Goal: Task Accomplishment & Management: Use online tool/utility

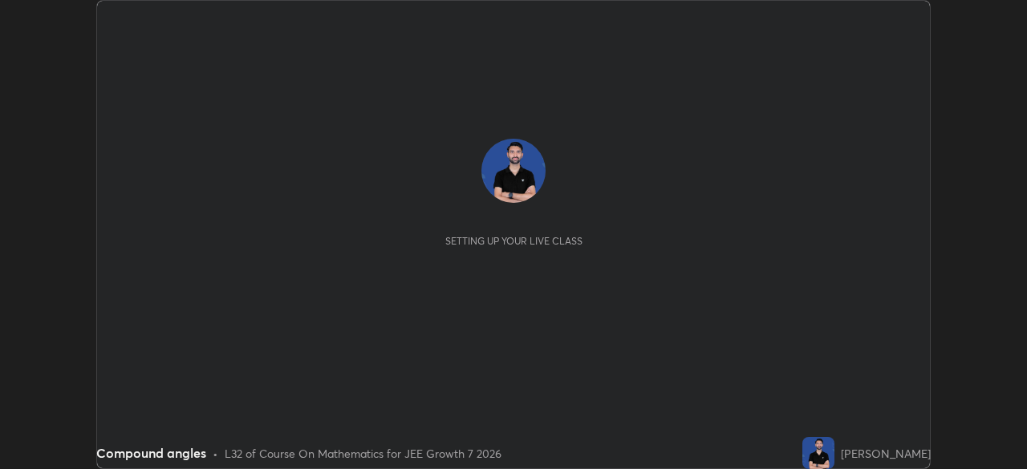
scroll to position [469, 1027]
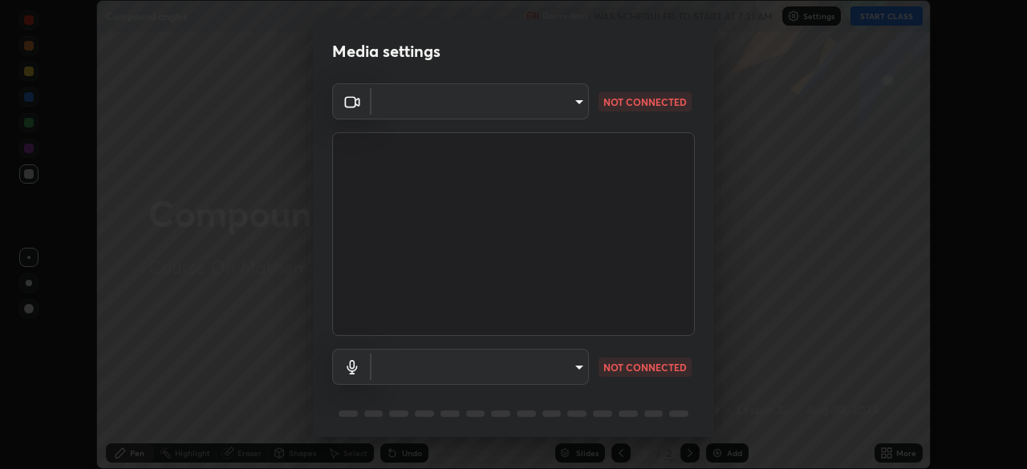
type input "76dab4993bb4d0ea98481a190898d4cac78937782bc999a4cfeb95627a500e2f"
type input "communications"
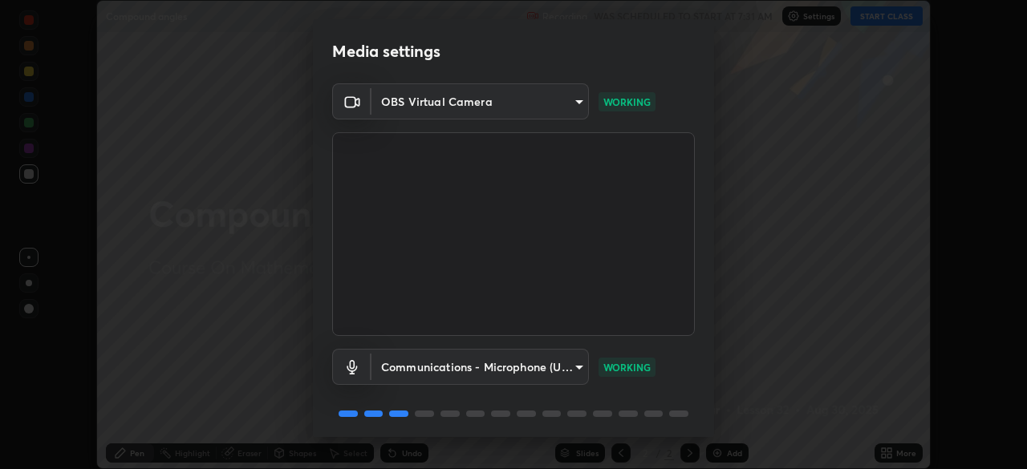
scroll to position [57, 0]
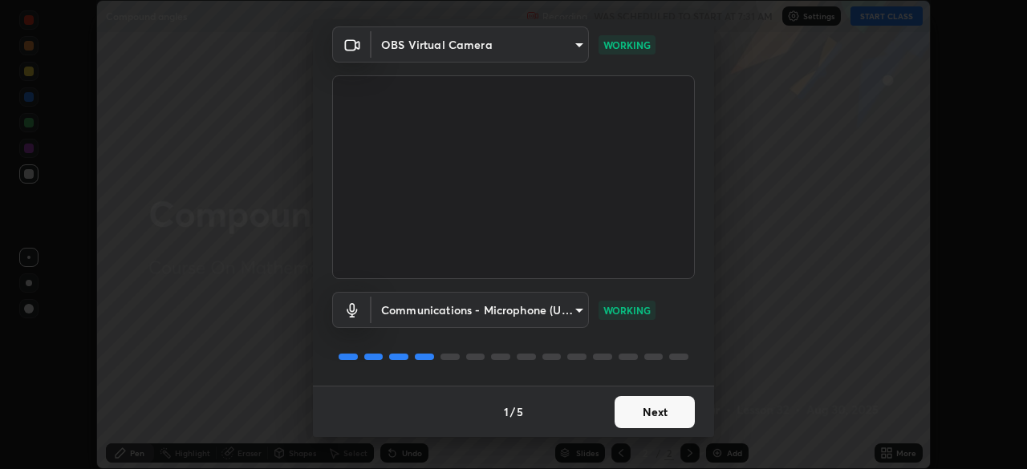
click at [667, 414] on button "Next" at bounding box center [655, 412] width 80 height 32
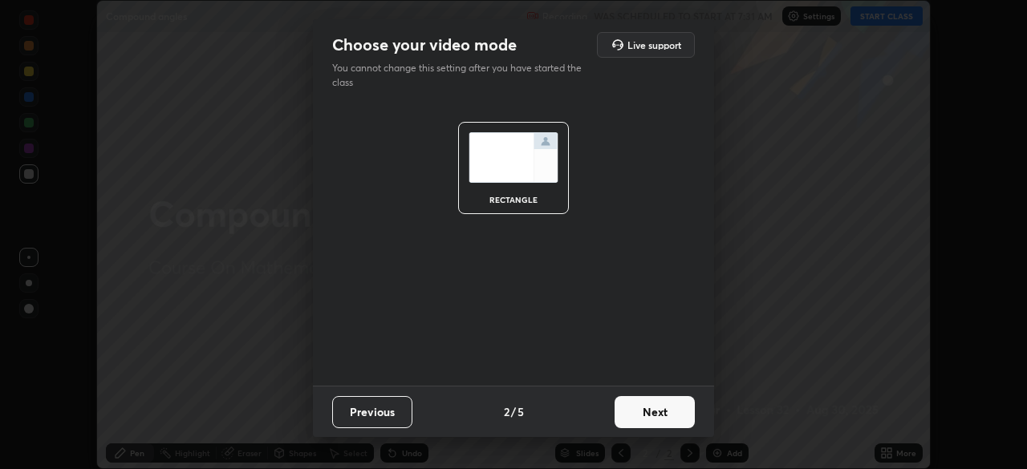
scroll to position [0, 0]
click at [667, 414] on button "Next" at bounding box center [655, 412] width 80 height 32
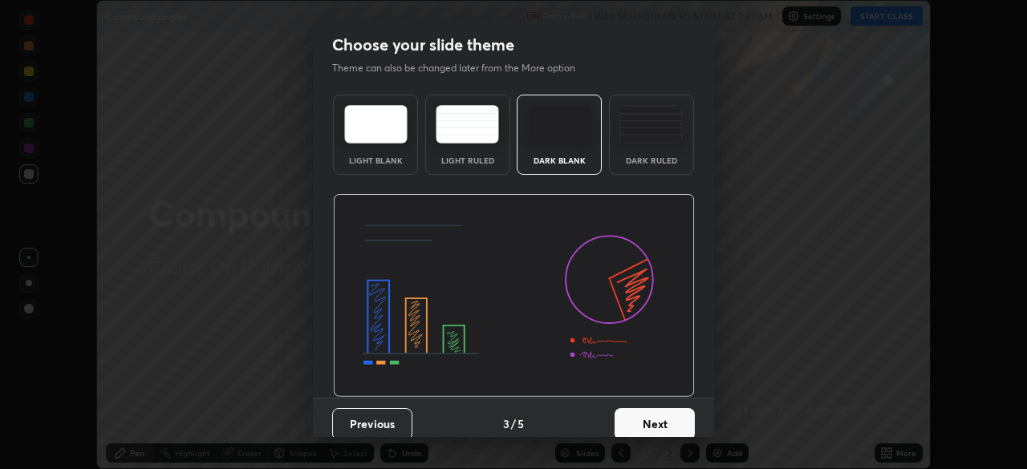
click at [667, 414] on button "Next" at bounding box center [655, 424] width 80 height 32
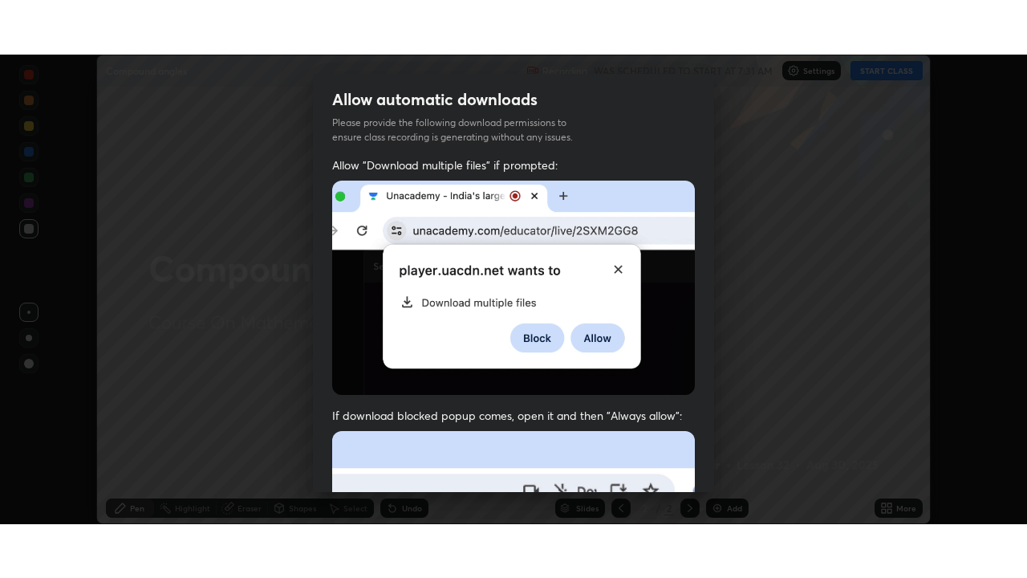
scroll to position [384, 0]
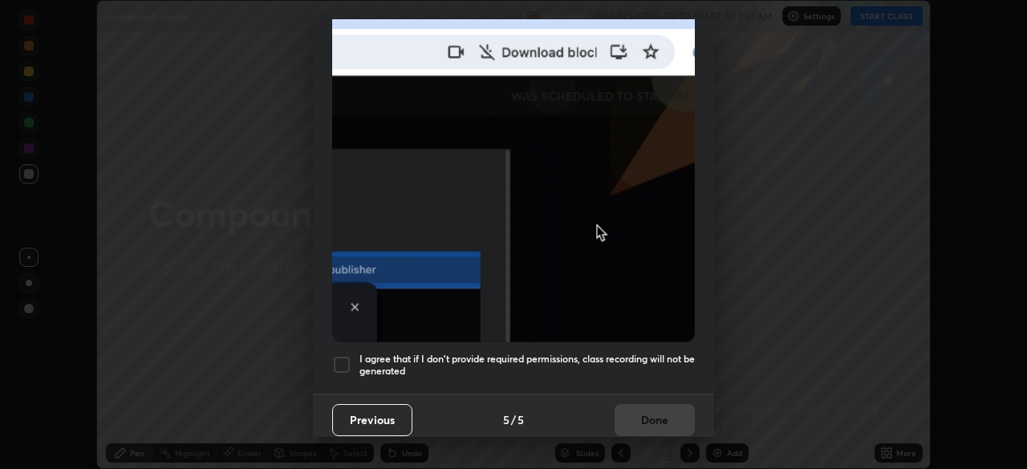
click at [337, 357] on div at bounding box center [341, 365] width 19 height 19
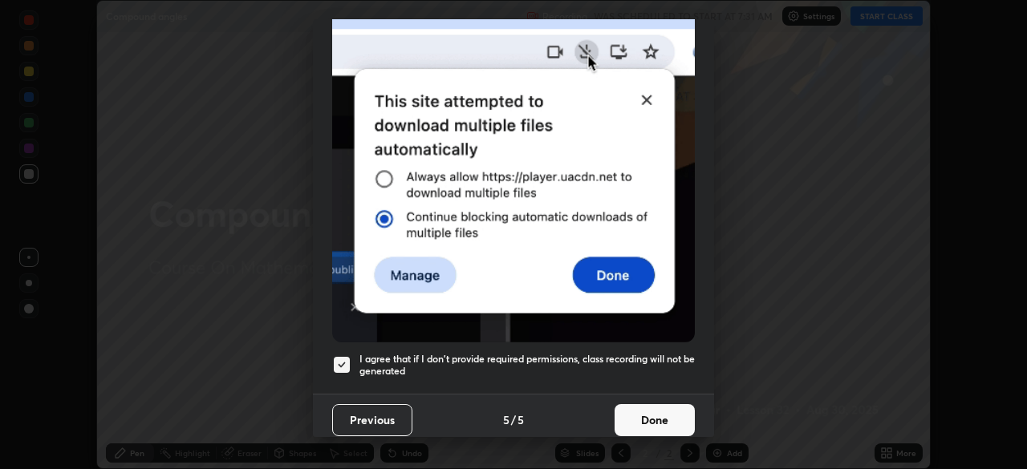
click at [636, 413] on button "Done" at bounding box center [655, 420] width 80 height 32
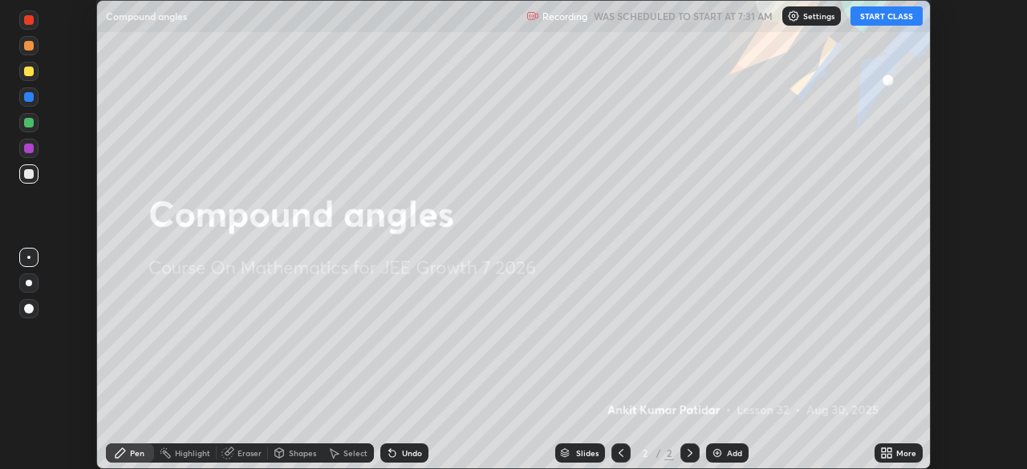
click at [884, 16] on button "START CLASS" at bounding box center [887, 15] width 72 height 19
click at [892, 453] on icon at bounding box center [886, 453] width 13 height 13
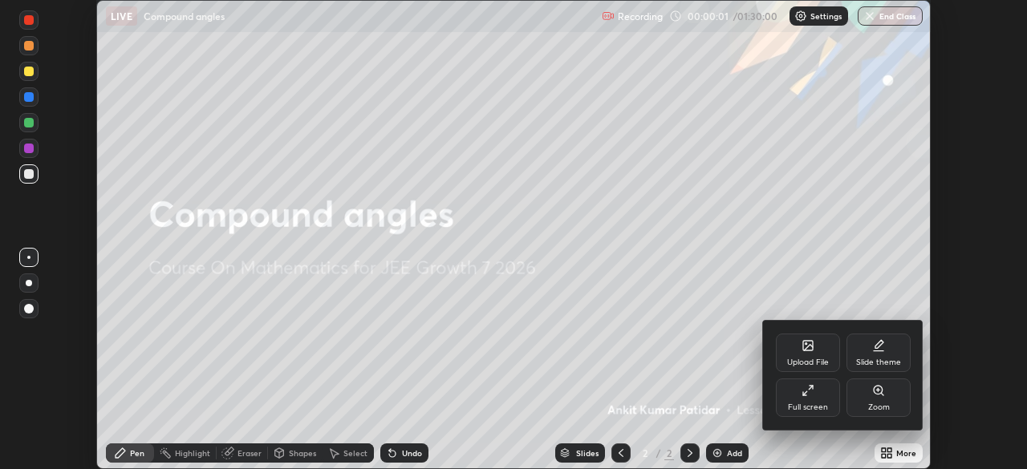
click at [813, 394] on icon at bounding box center [808, 390] width 13 height 13
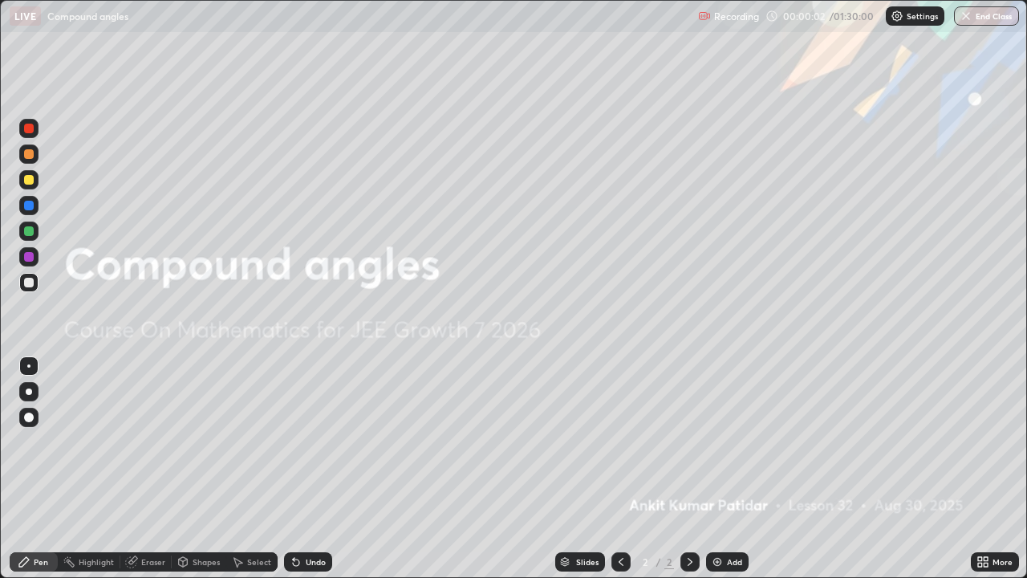
scroll to position [578, 1027]
click at [730, 469] on div "Add" at bounding box center [734, 562] width 15 height 8
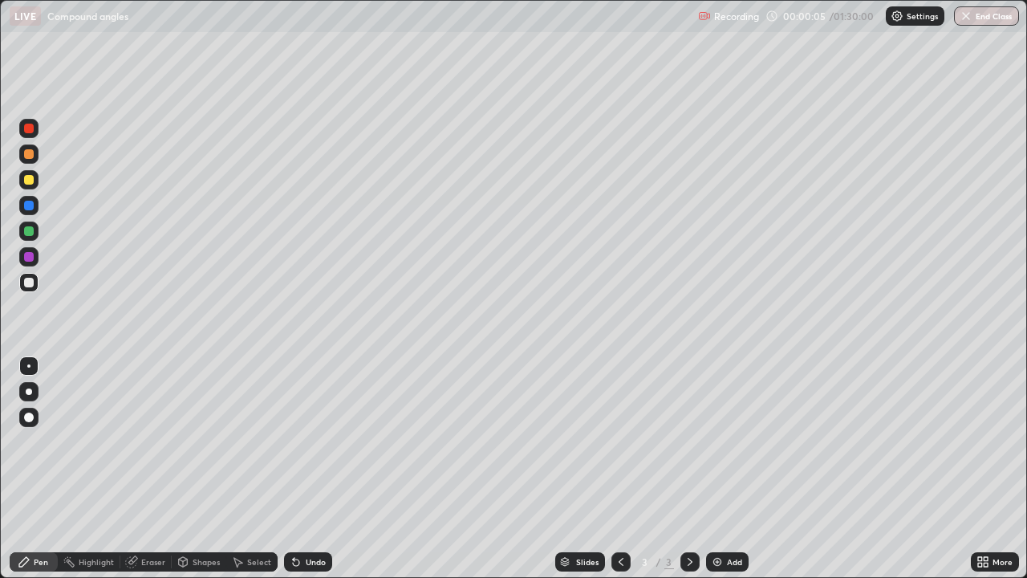
click at [28, 391] on div at bounding box center [29, 391] width 6 height 6
click at [153, 469] on div "Eraser" at bounding box center [153, 562] width 24 height 8
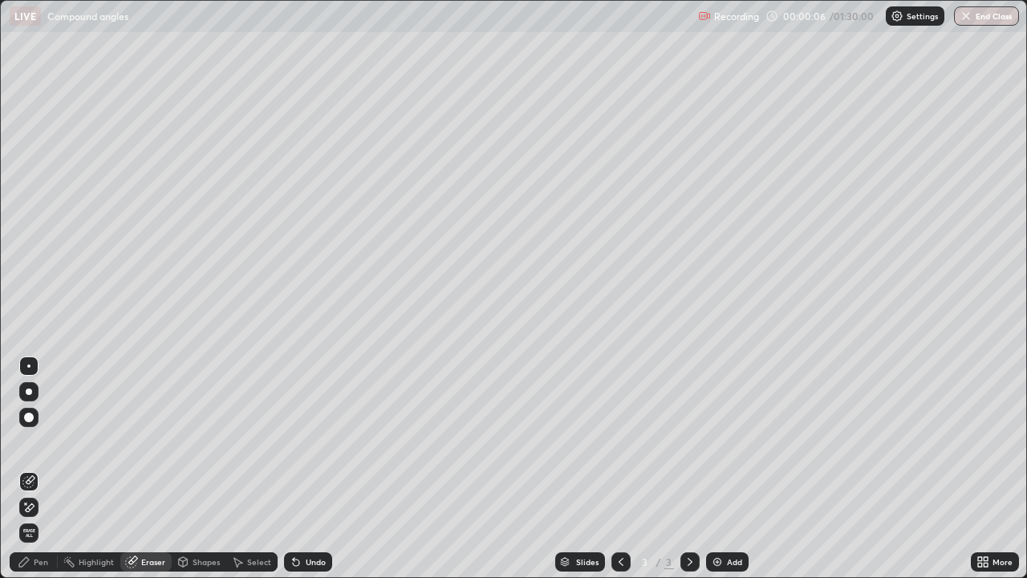
click at [35, 469] on icon at bounding box center [28, 508] width 13 height 14
click at [40, 469] on div "Pen" at bounding box center [41, 562] width 14 height 8
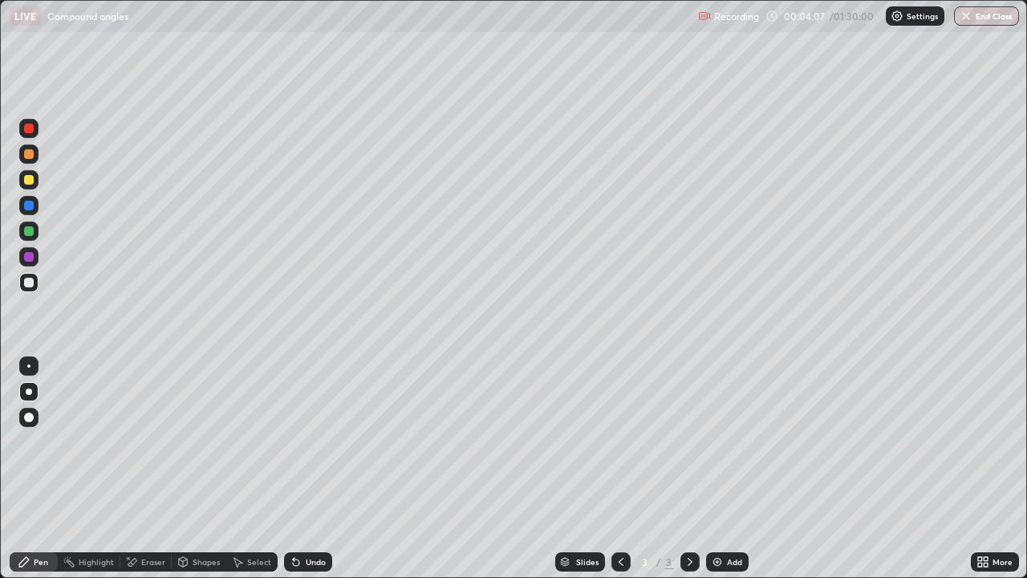
click at [153, 469] on div "Eraser" at bounding box center [153, 562] width 24 height 8
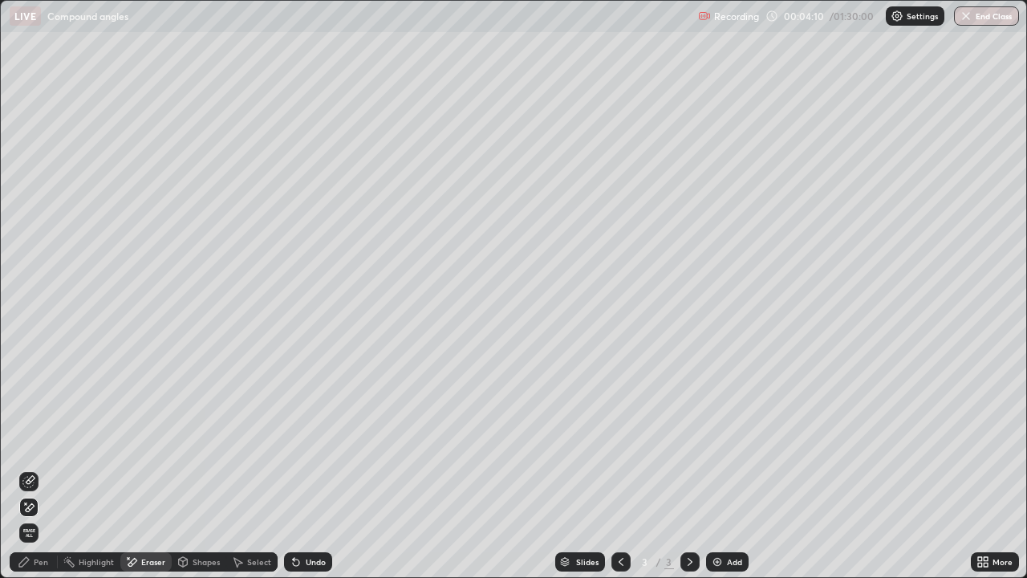
click at [43, 469] on div "Pen" at bounding box center [41, 562] width 14 height 8
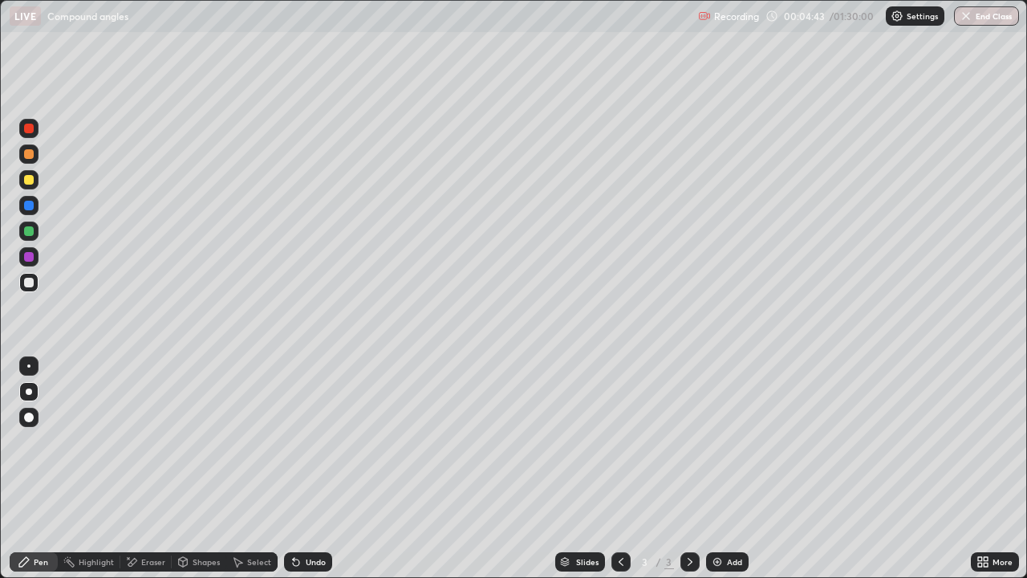
click at [151, 469] on div "Eraser" at bounding box center [153, 562] width 24 height 8
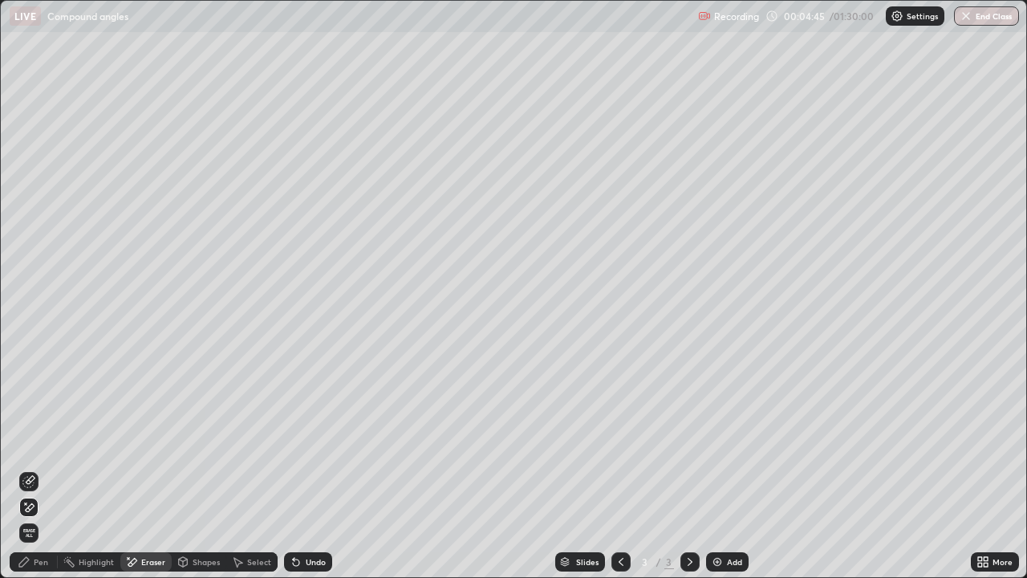
click at [49, 469] on div "Pen" at bounding box center [34, 561] width 48 height 19
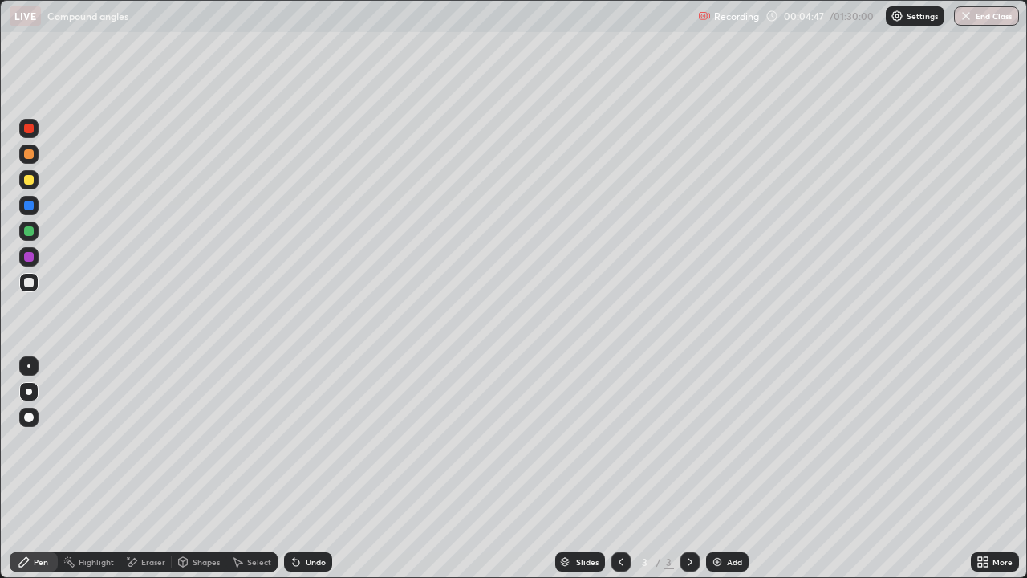
click at [31, 184] on div at bounding box center [29, 180] width 10 height 10
click at [150, 469] on div "Eraser" at bounding box center [145, 561] width 51 height 19
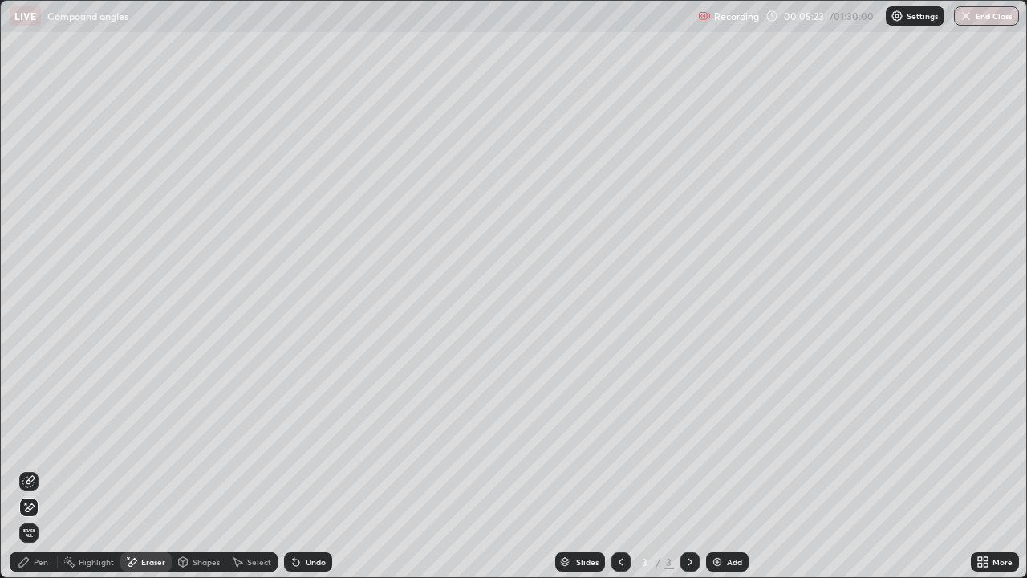
click at [35, 469] on div "Pen" at bounding box center [41, 562] width 14 height 8
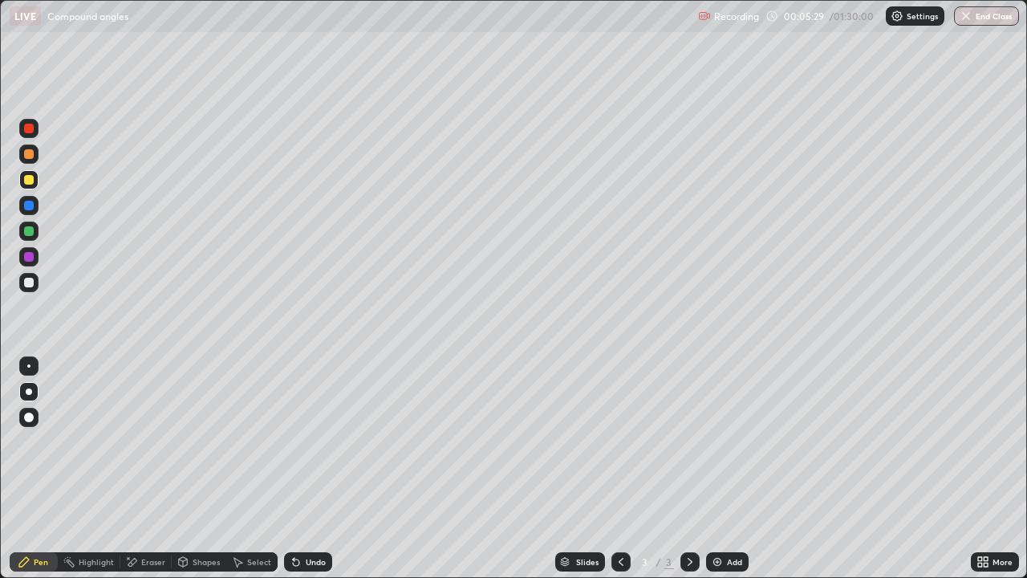
click at [146, 469] on div "Eraser" at bounding box center [153, 562] width 24 height 8
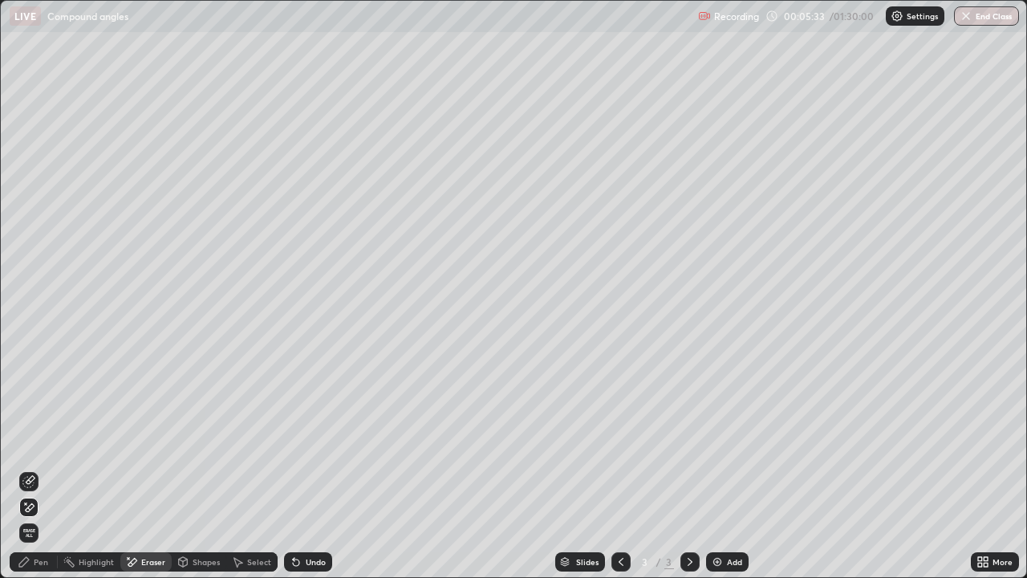
click at [38, 469] on div "Pen" at bounding box center [41, 562] width 14 height 8
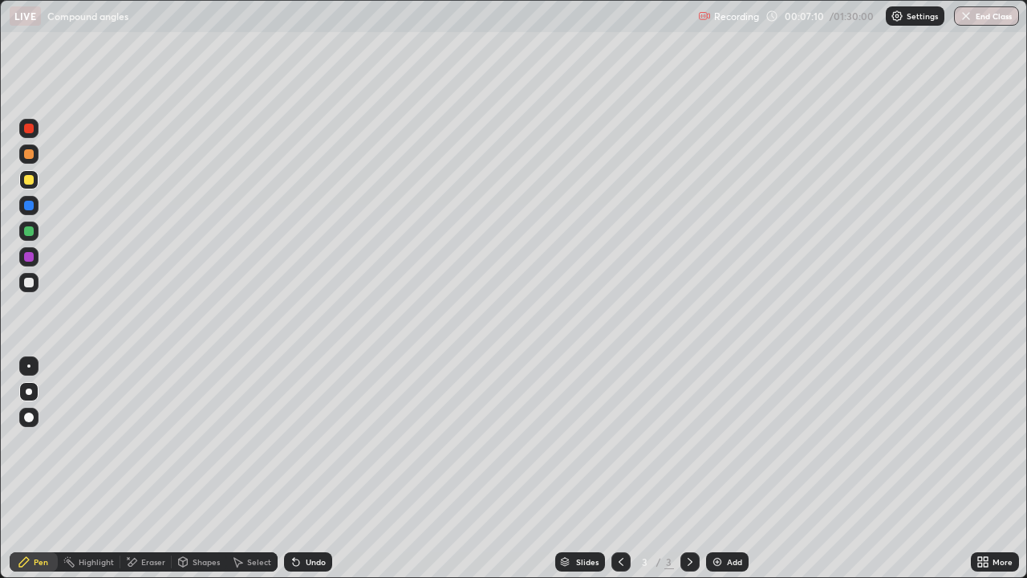
click at [148, 469] on div "Eraser" at bounding box center [153, 562] width 24 height 8
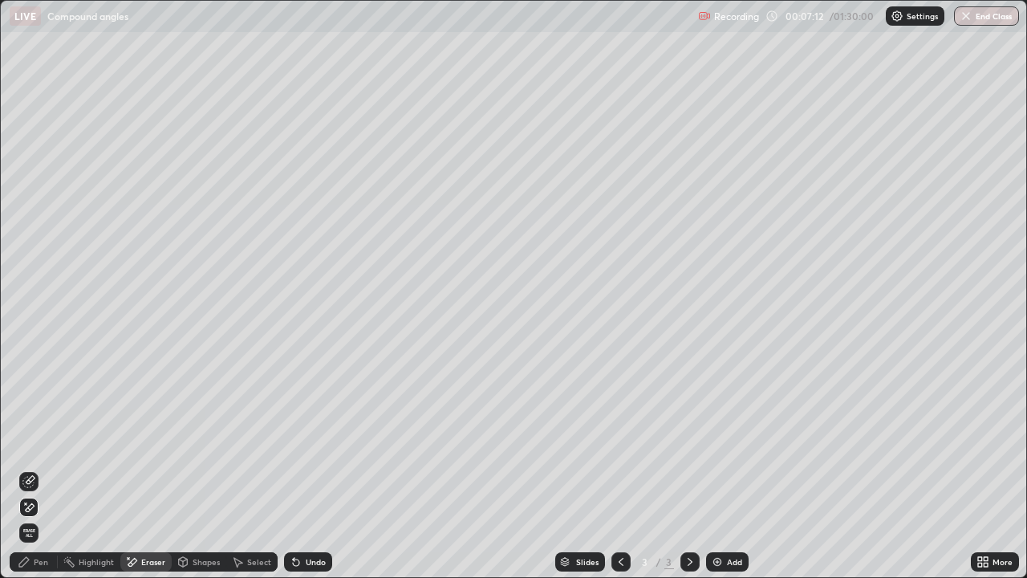
click at [41, 469] on div "Pen" at bounding box center [41, 562] width 14 height 8
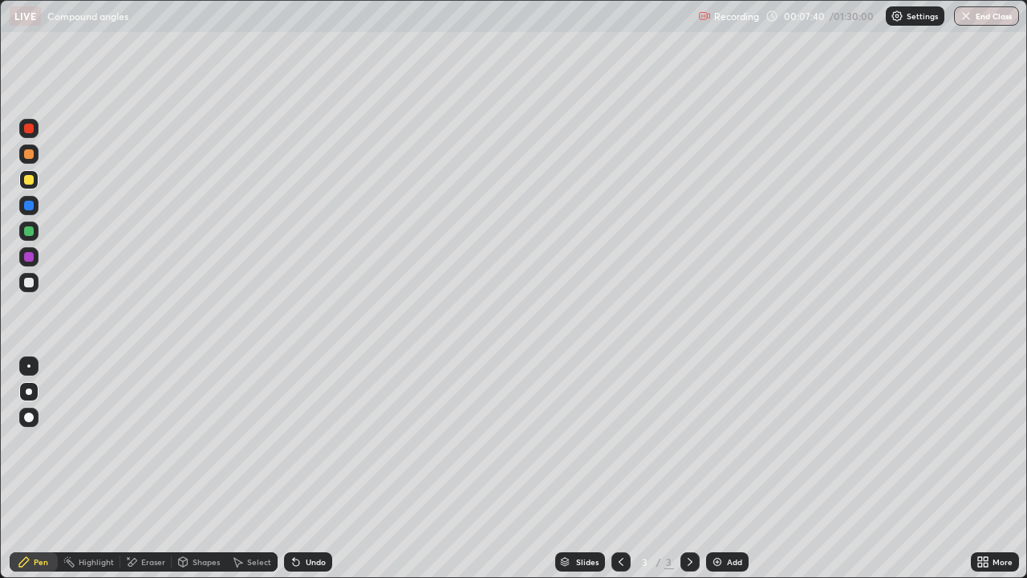
click at [315, 469] on div "Undo" at bounding box center [316, 562] width 20 height 8
click at [30, 234] on div at bounding box center [29, 231] width 10 height 10
click at [310, 469] on div "Undo" at bounding box center [316, 562] width 20 height 8
click at [26, 209] on div at bounding box center [29, 206] width 10 height 10
click at [30, 177] on div at bounding box center [29, 180] width 10 height 10
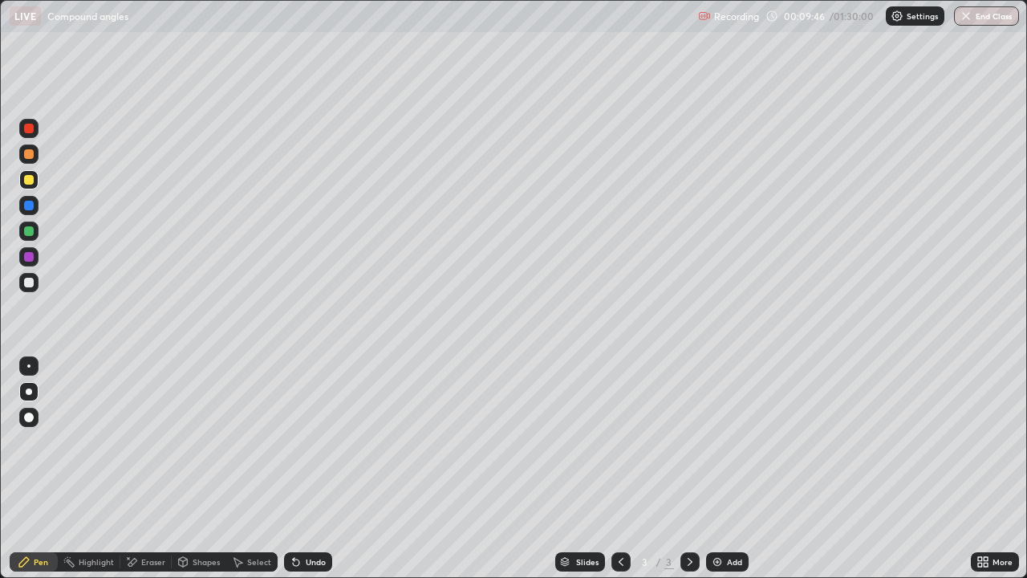
click at [26, 152] on div at bounding box center [29, 154] width 10 height 10
click at [30, 181] on div at bounding box center [29, 180] width 10 height 10
click at [30, 281] on div at bounding box center [29, 283] width 10 height 10
click at [22, 180] on div at bounding box center [28, 179] width 19 height 19
